Goal: Information Seeking & Learning: Learn about a topic

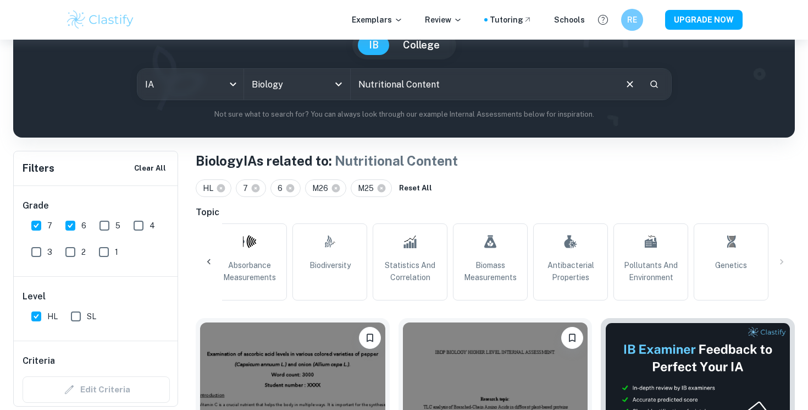
scroll to position [111, 0]
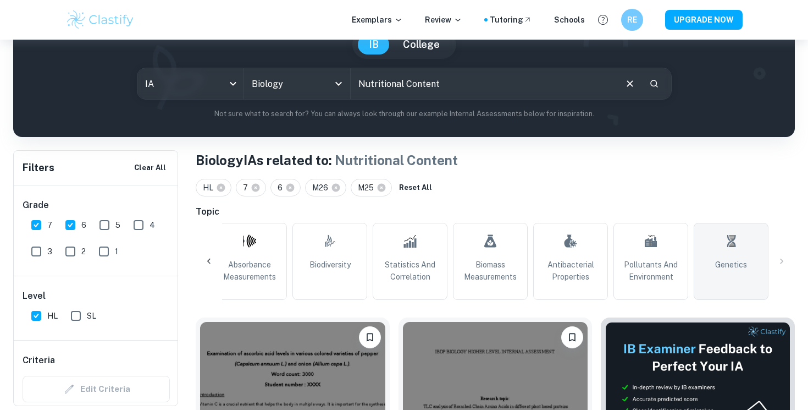
click at [723, 247] on link "Genetics" at bounding box center [731, 261] width 75 height 77
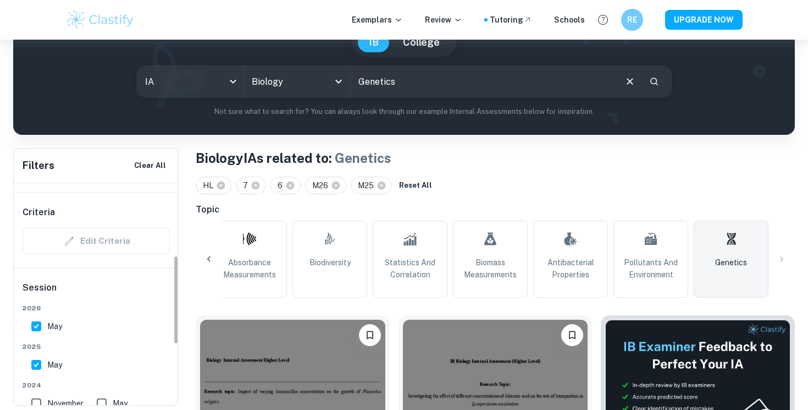
scroll to position [187, 0]
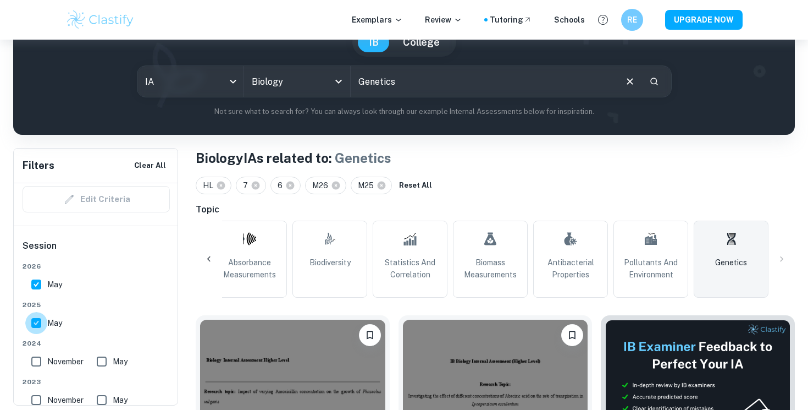
click at [36, 330] on input "May" at bounding box center [36, 323] width 22 height 22
checkbox input "false"
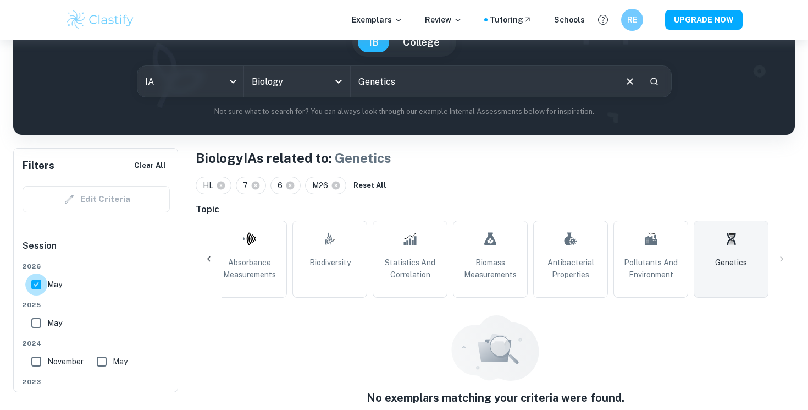
scroll to position [108, 0]
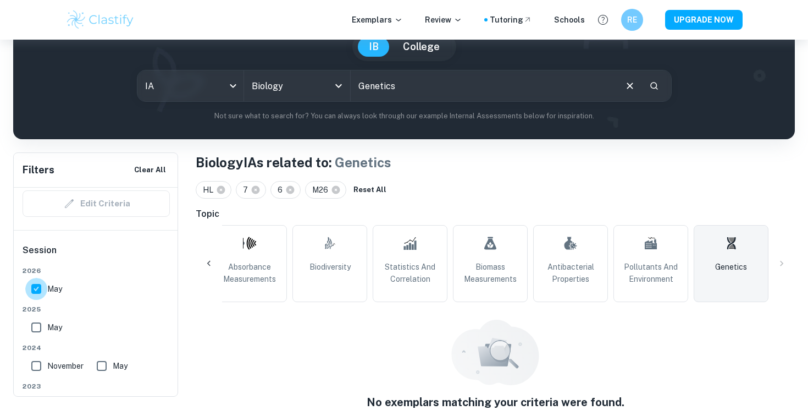
click at [40, 294] on input "May" at bounding box center [36, 289] width 22 height 22
checkbox input "false"
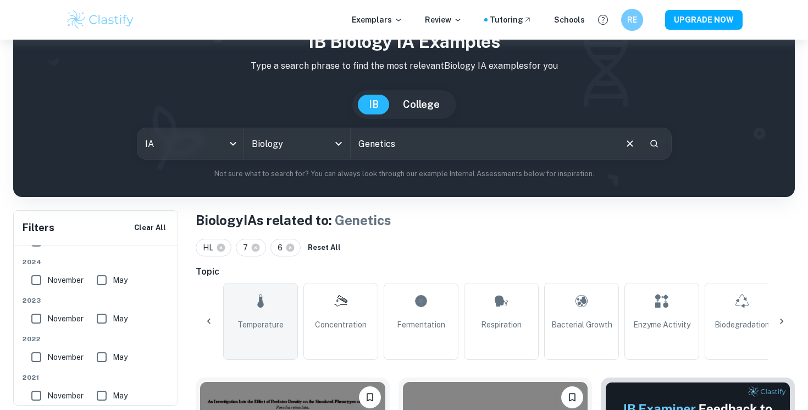
scroll to position [0, 0]
click at [267, 325] on link "All" at bounding box center [259, 321] width 75 height 77
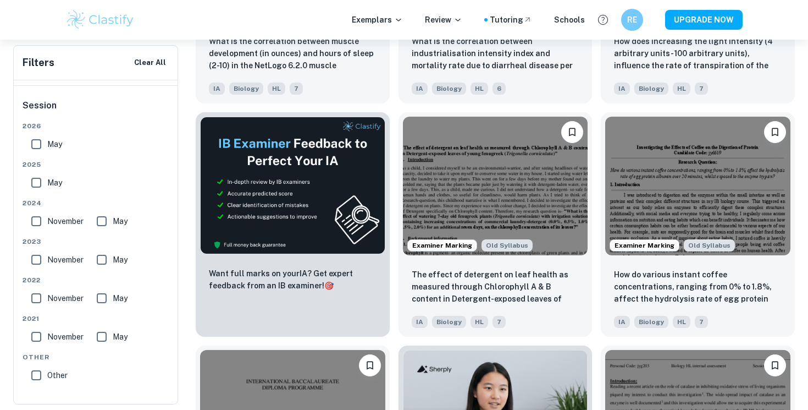
scroll to position [5457, 0]
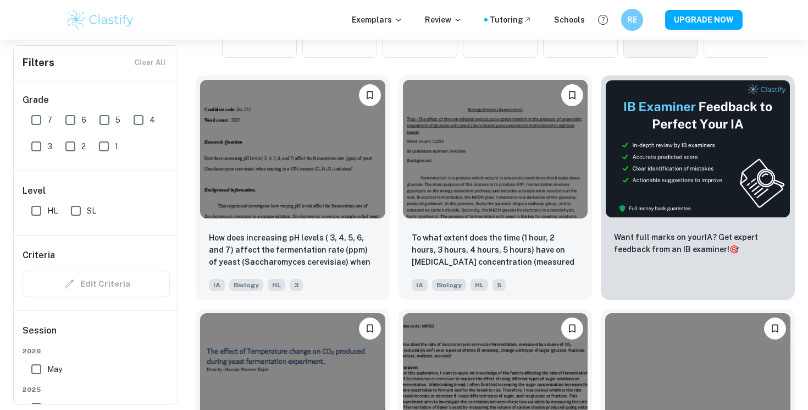
scroll to position [330, 0]
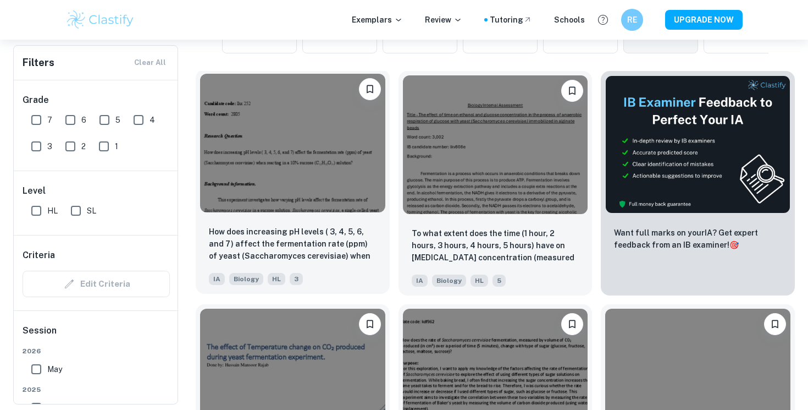
click at [260, 206] on img at bounding box center [292, 143] width 185 height 139
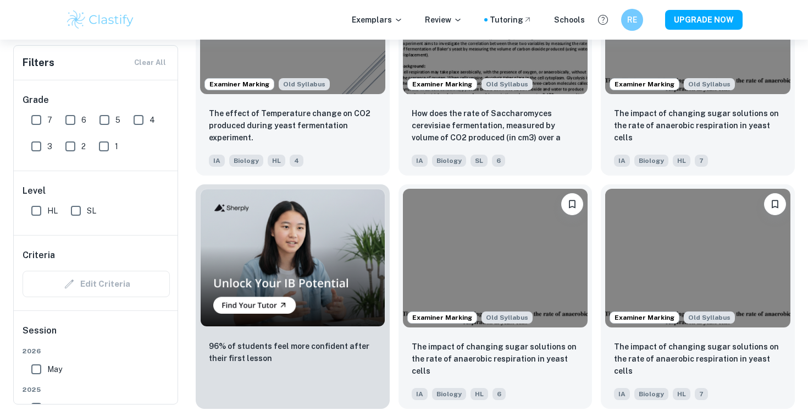
scroll to position [648, 0]
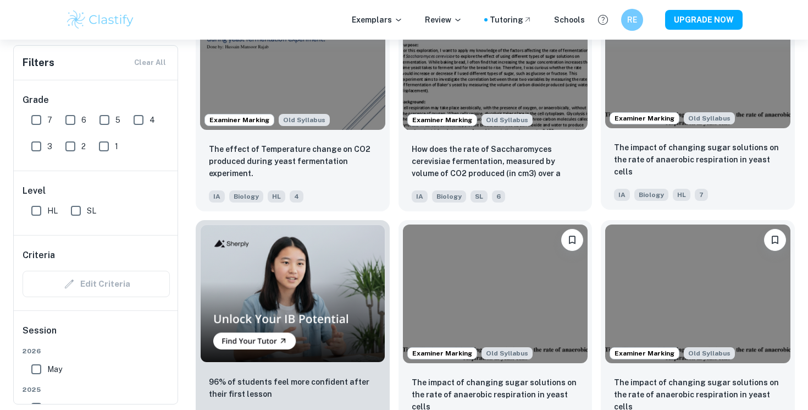
click at [696, 87] on img at bounding box center [697, 58] width 185 height 139
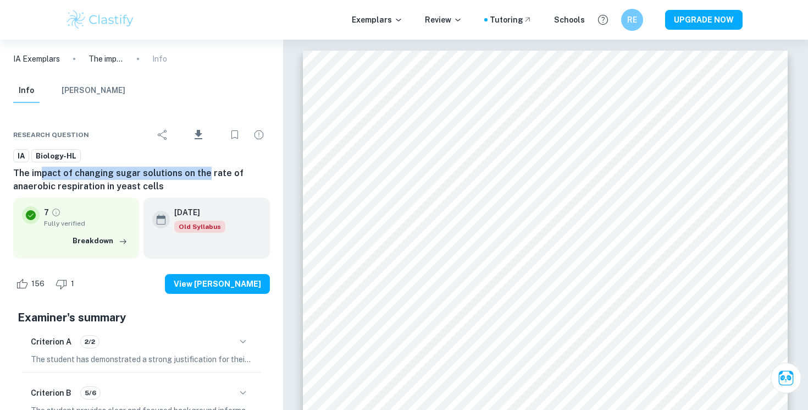
drag, startPoint x: 40, startPoint y: 178, endPoint x: 205, endPoint y: 175, distance: 164.4
click at [205, 175] on h6 "The impact of changing sugar solutions on the rate of anaerobic respiration in …" at bounding box center [141, 180] width 257 height 26
drag, startPoint x: 97, startPoint y: 189, endPoint x: 52, endPoint y: 189, distance: 45.1
click at [52, 189] on h6 "The impact of changing sugar solutions on the rate of anaerobic respiration in …" at bounding box center [141, 180] width 257 height 26
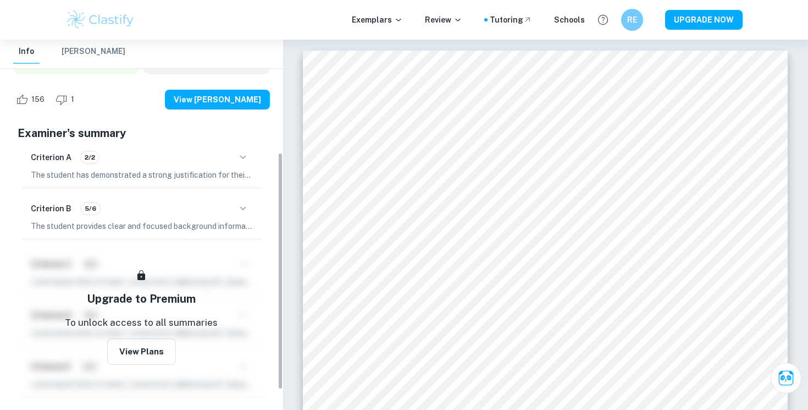
scroll to position [207, 0]
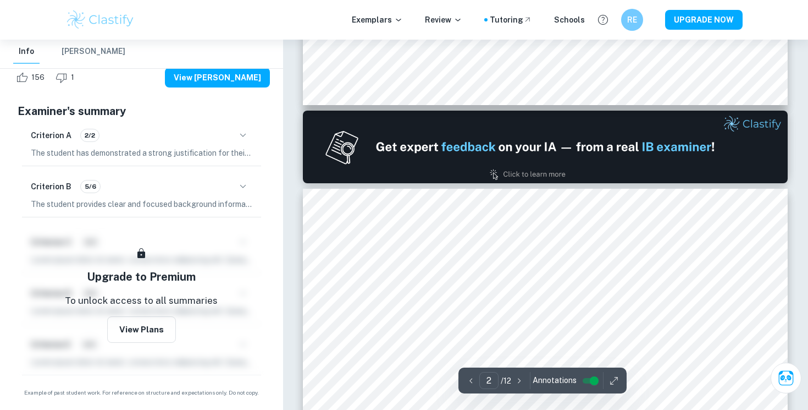
type input "1"
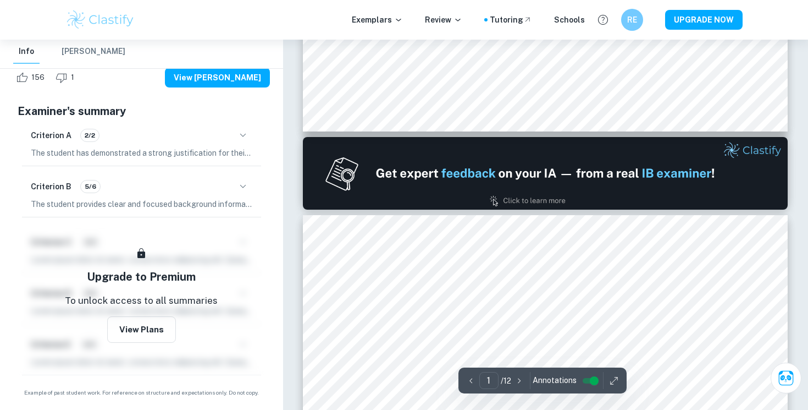
scroll to position [605, 0]
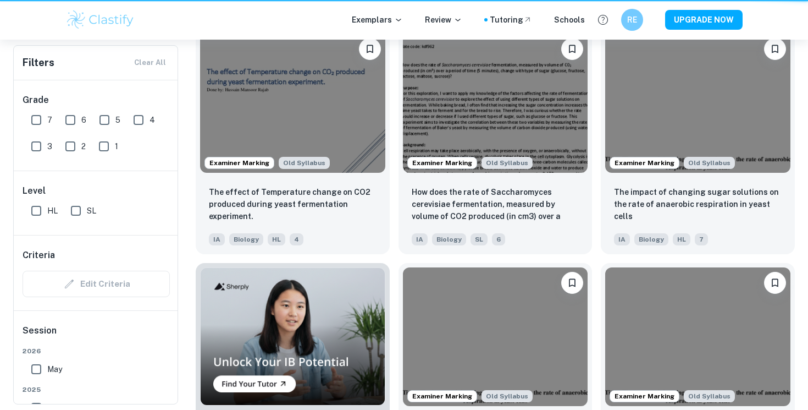
scroll to position [648, 0]
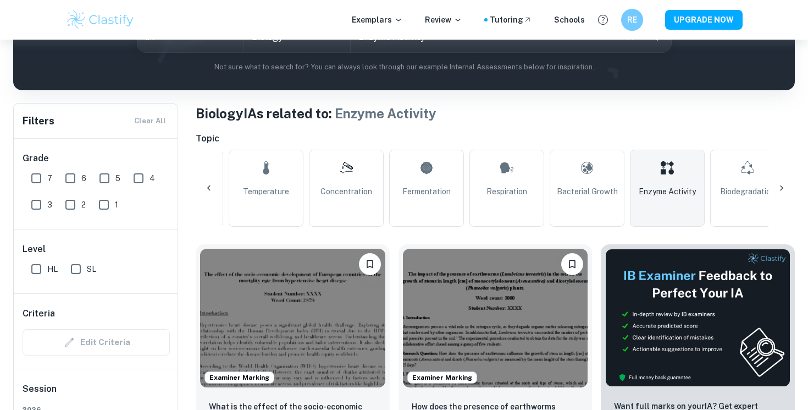
scroll to position [72, 0]
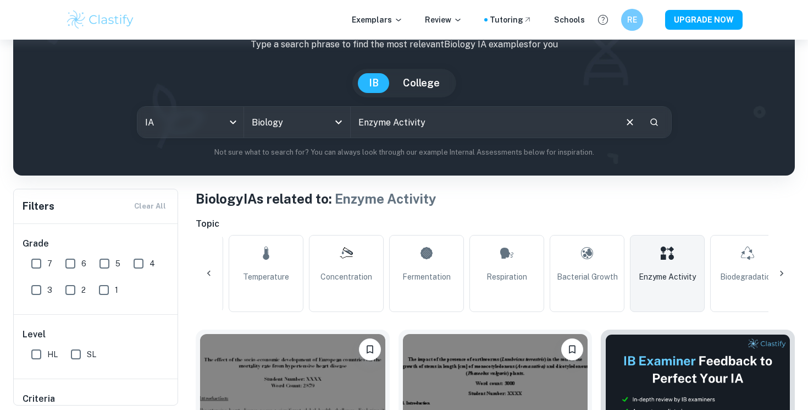
click at [663, 278] on span "Enzyme Activity" at bounding box center [667, 277] width 57 height 12
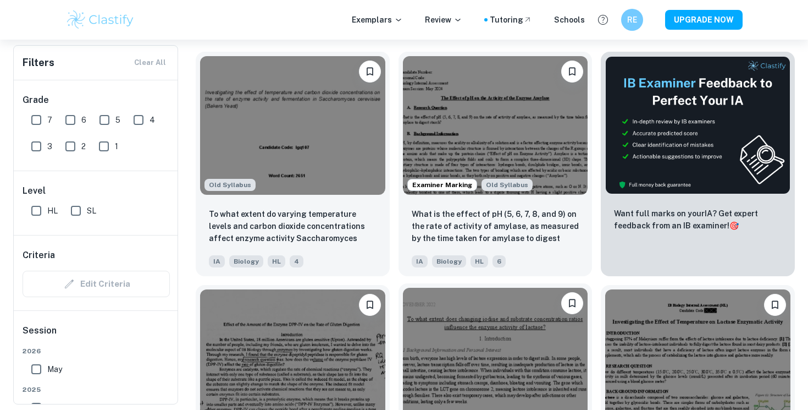
scroll to position [347, 0]
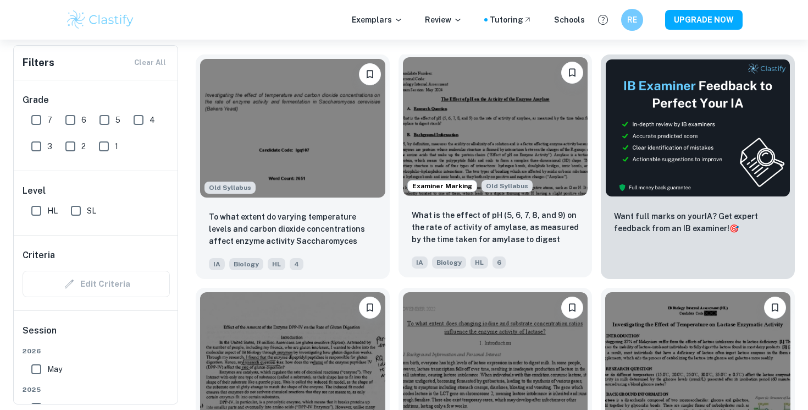
click at [511, 130] on img at bounding box center [495, 126] width 185 height 139
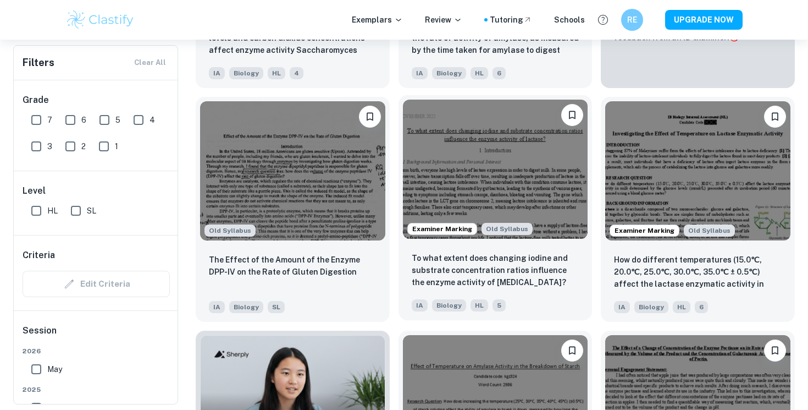
scroll to position [538, 0]
